Goal: Check status: Check status

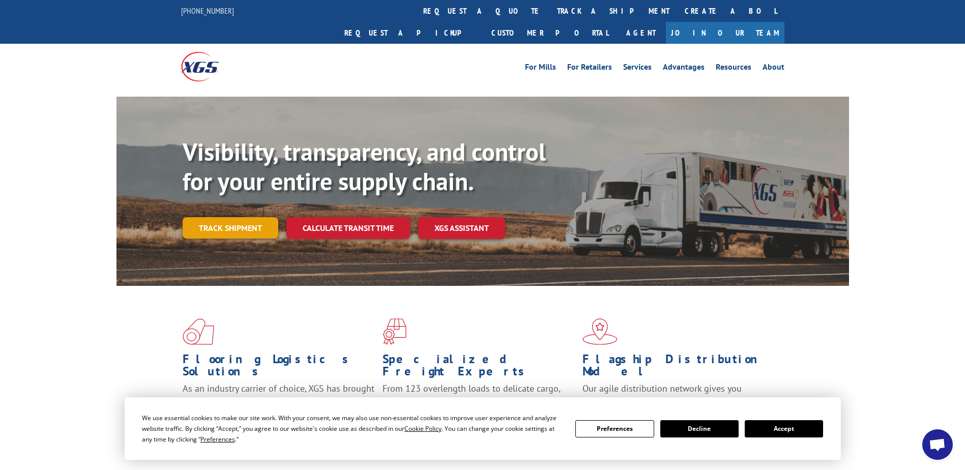
click at [237, 217] on link "Track shipment" at bounding box center [231, 227] width 96 height 21
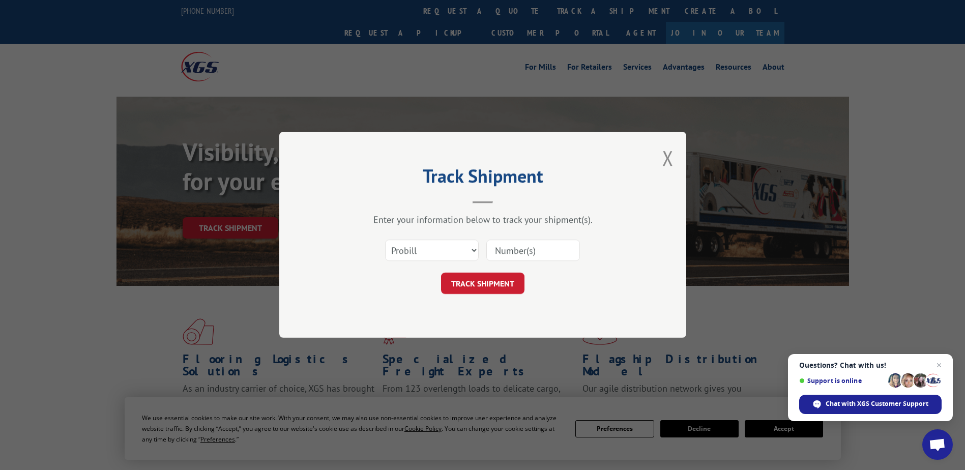
click at [500, 248] on input at bounding box center [533, 250] width 94 height 21
type input "17593314"
click at [475, 250] on select "Select category... Probill BOL PO" at bounding box center [432, 250] width 94 height 21
click at [385, 240] on select "Select category... Probill BOL PO" at bounding box center [432, 250] width 94 height 21
click at [474, 286] on button "TRACK SHIPMENT" at bounding box center [482, 283] width 83 height 21
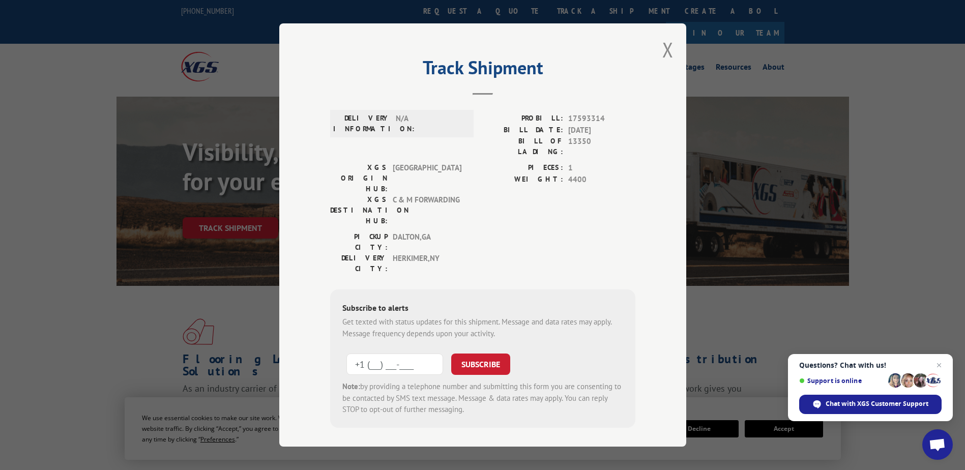
click at [361, 354] on input "+1 (___) ___-____" at bounding box center [394, 364] width 97 height 21
type input "[PHONE_NUMBER]"
click at [474, 354] on button "SUBSCRIBE" at bounding box center [480, 364] width 59 height 21
drag, startPoint x: 426, startPoint y: 303, endPoint x: 343, endPoint y: 308, distance: 83.6
click at [346, 354] on input "[PHONE_NUMBER]" at bounding box center [394, 364] width 97 height 21
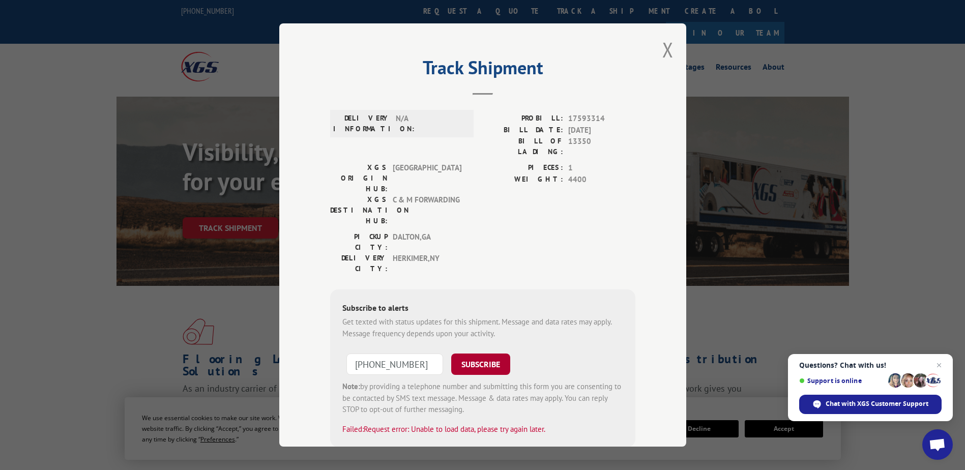
click at [480, 354] on button "SUBSCRIBE" at bounding box center [480, 364] width 59 height 21
click at [665, 47] on button "Close modal" at bounding box center [667, 49] width 11 height 27
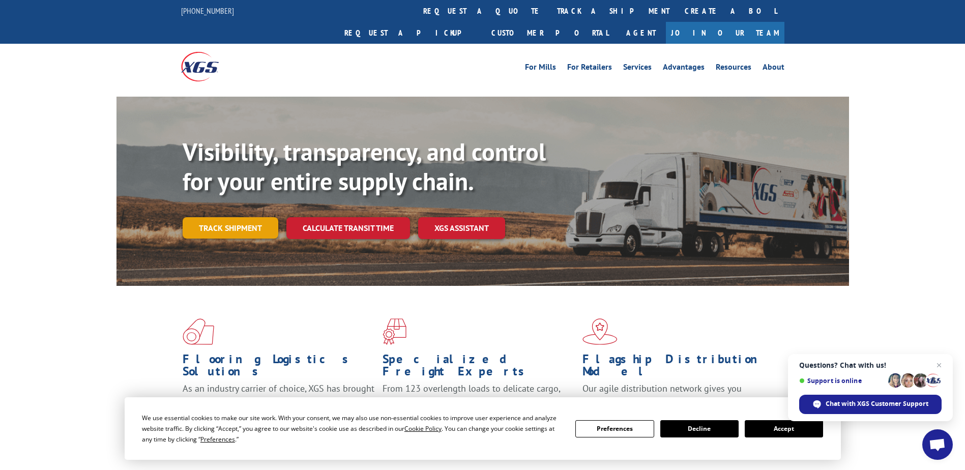
click at [251, 217] on link "Track shipment" at bounding box center [231, 227] width 96 height 21
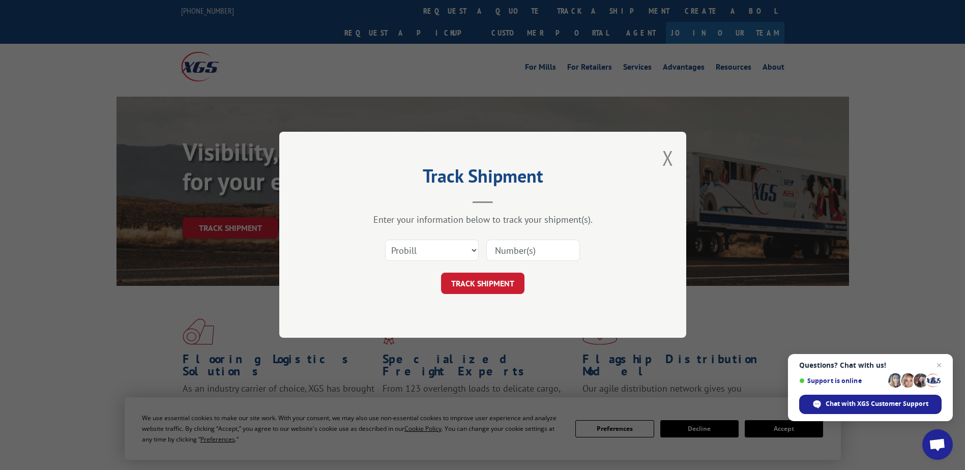
click at [510, 252] on input at bounding box center [533, 250] width 94 height 21
type input "17593314"
click at [486, 283] on button "TRACK SHIPMENT" at bounding box center [482, 283] width 83 height 21
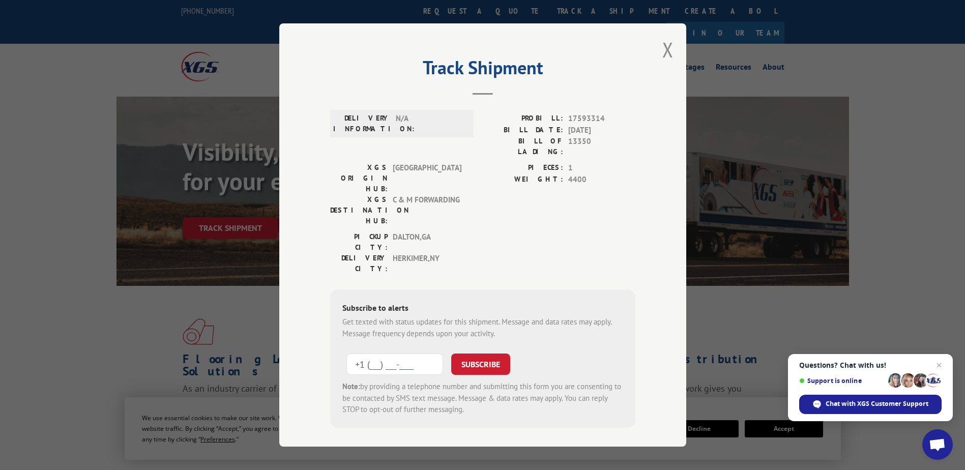
click at [360, 354] on input "+1 (___) ___-____" at bounding box center [394, 364] width 97 height 21
type input "[PHONE_NUMBER]"
click at [490, 354] on button "SUBSCRIBE" at bounding box center [480, 364] width 59 height 21
click at [664, 49] on button "Close modal" at bounding box center [667, 49] width 11 height 27
